Goal: Obtain resource: Obtain resource

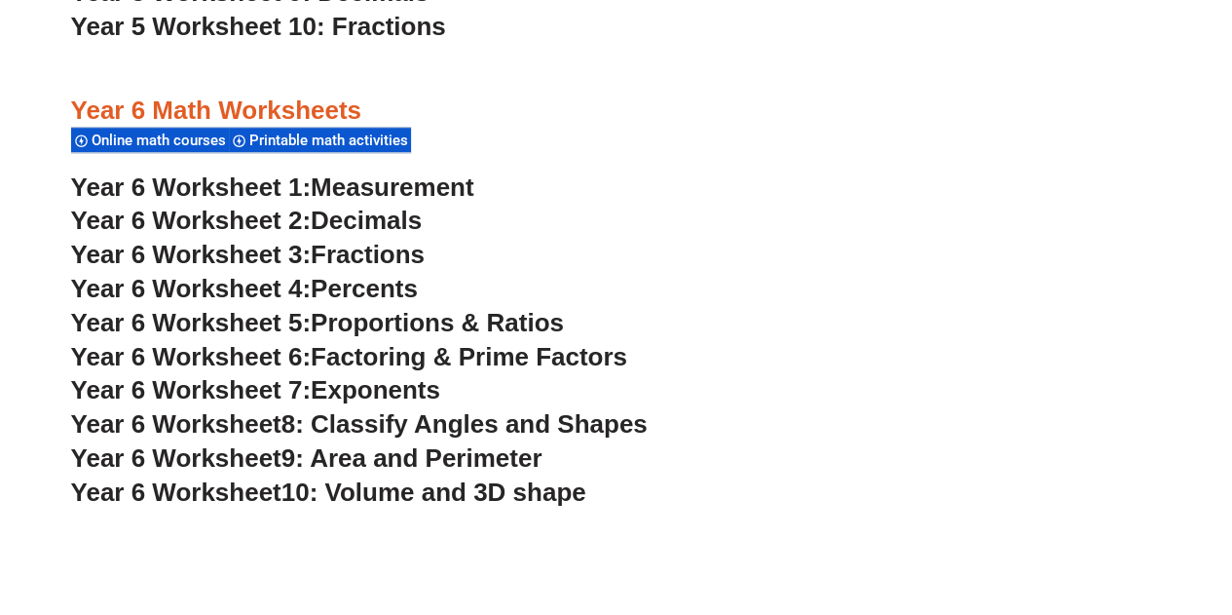
scroll to position [4389, 0]
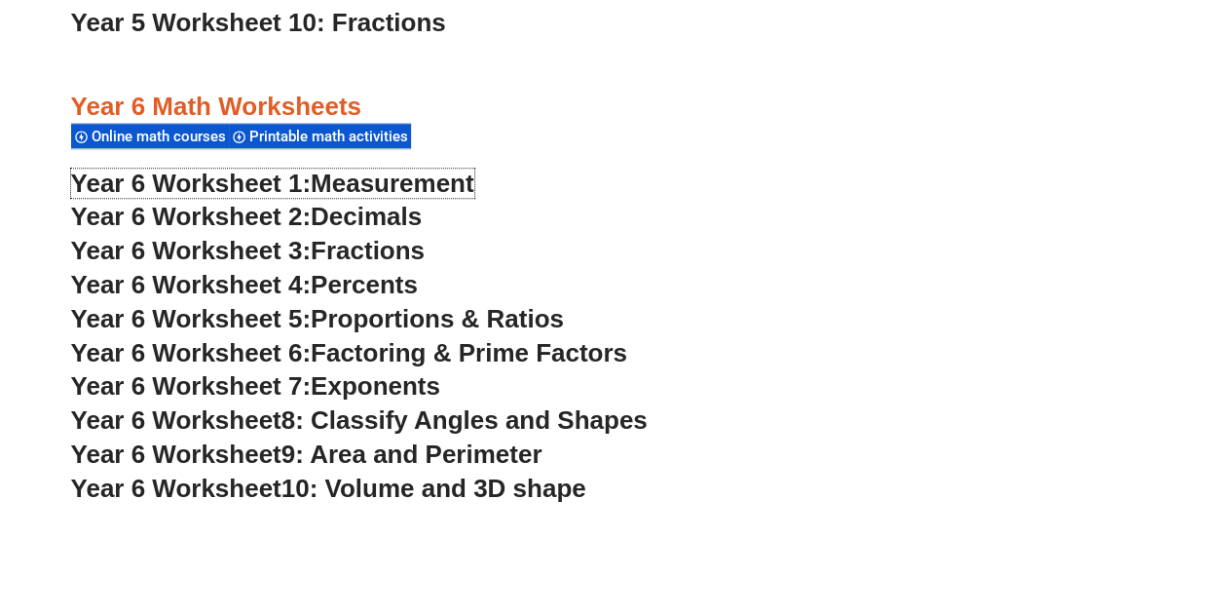
click at [438, 178] on span "Measurement" at bounding box center [393, 183] width 164 height 29
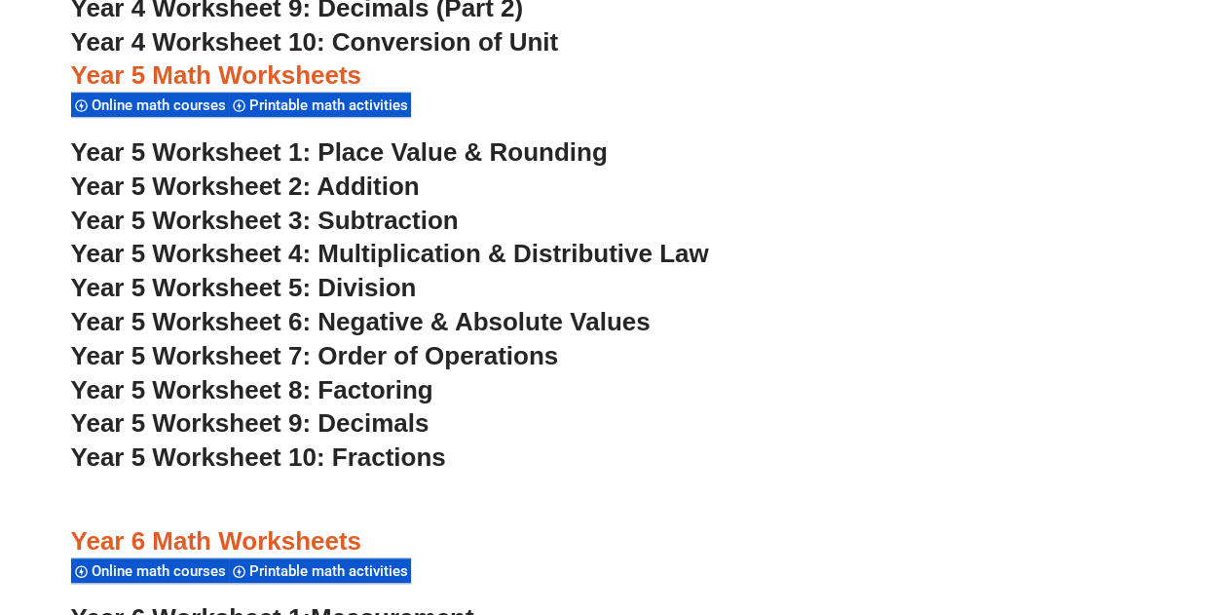
scroll to position [3956, 0]
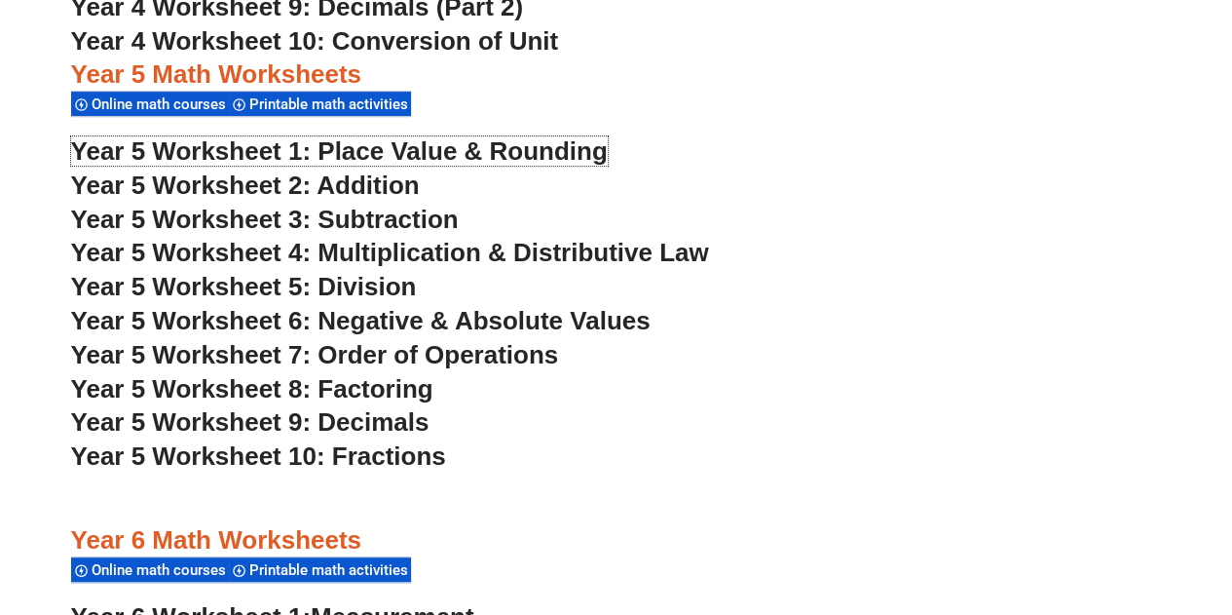
click at [523, 151] on span "Year 5 Worksheet 1: Place Value & Rounding" at bounding box center [339, 150] width 537 height 29
click at [382, 175] on span "Year 5 Worksheet 2: Addition" at bounding box center [245, 184] width 349 height 29
